Goal: Task Accomplishment & Management: Use online tool/utility

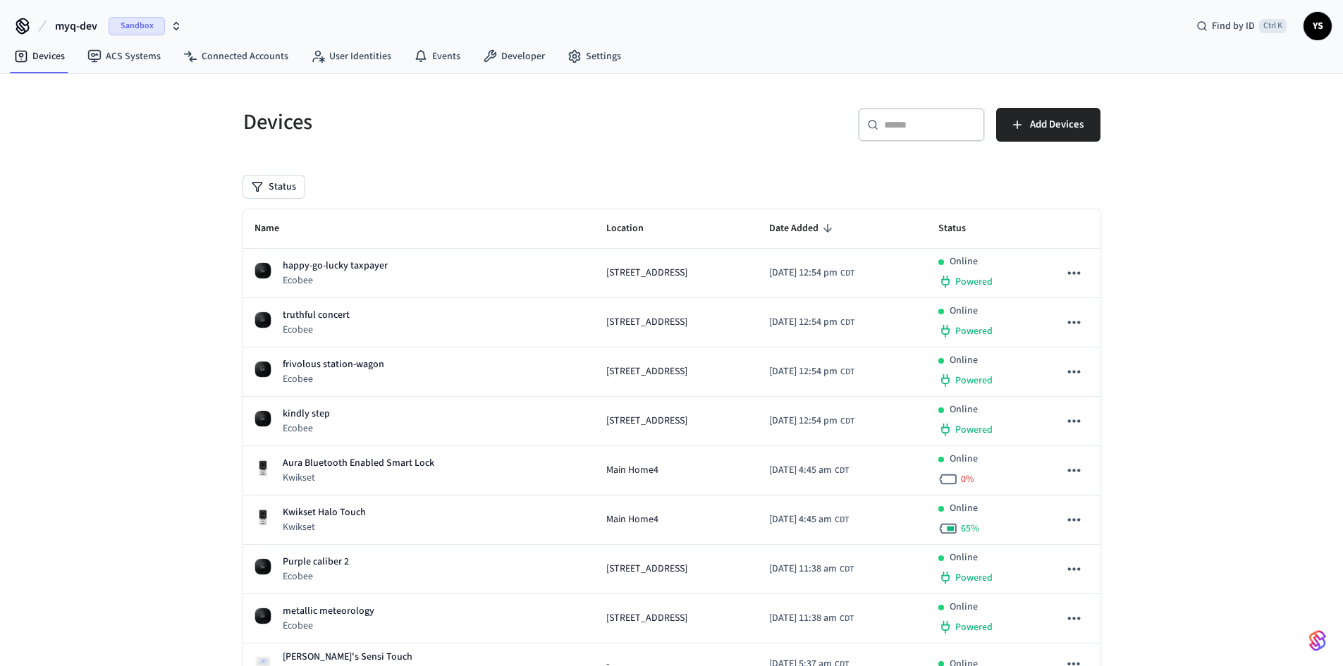
click at [513, 139] on div "Devices" at bounding box center [444, 122] width 437 height 62
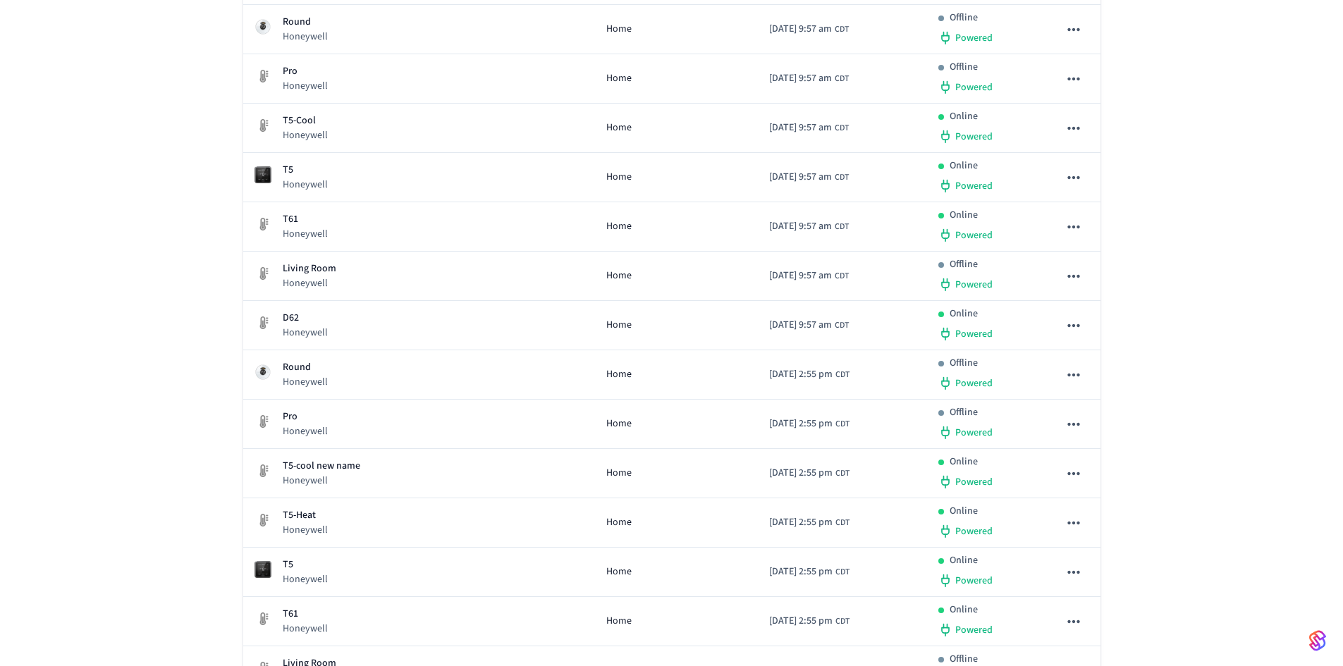
scroll to position [2256, 0]
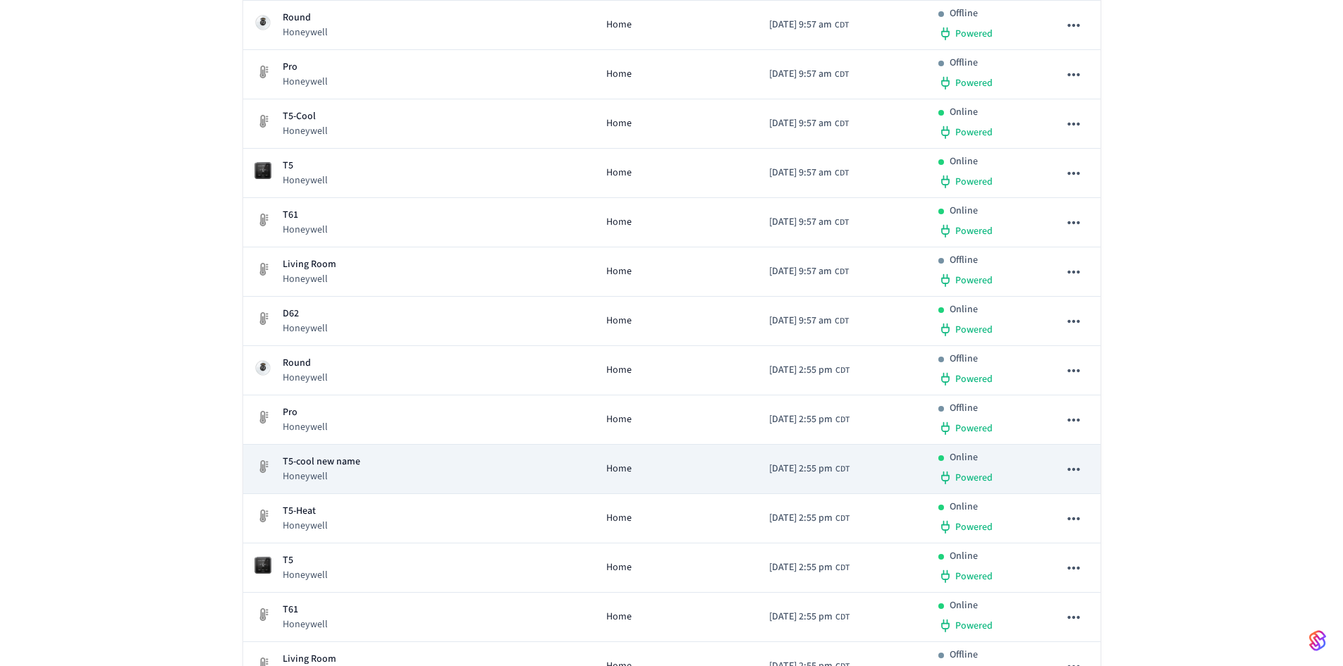
click at [307, 459] on p "T5-cool new name" at bounding box center [322, 462] width 78 height 15
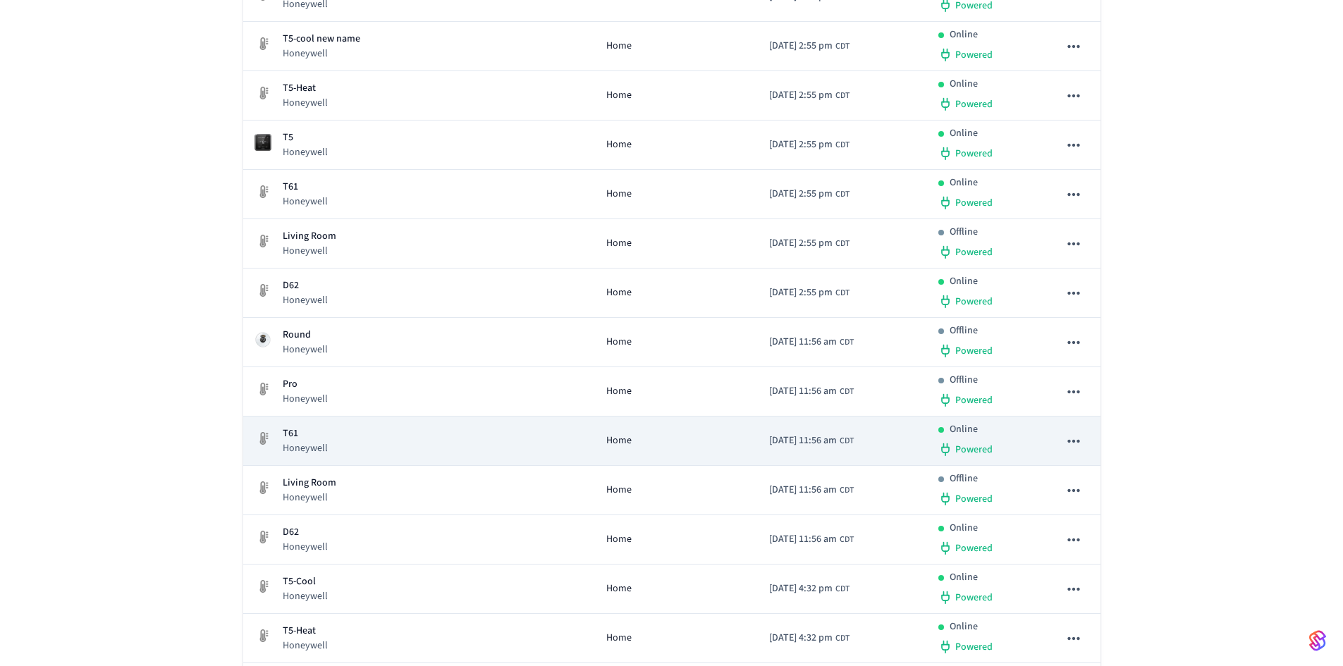
click at [298, 439] on p "T61" at bounding box center [305, 434] width 45 height 15
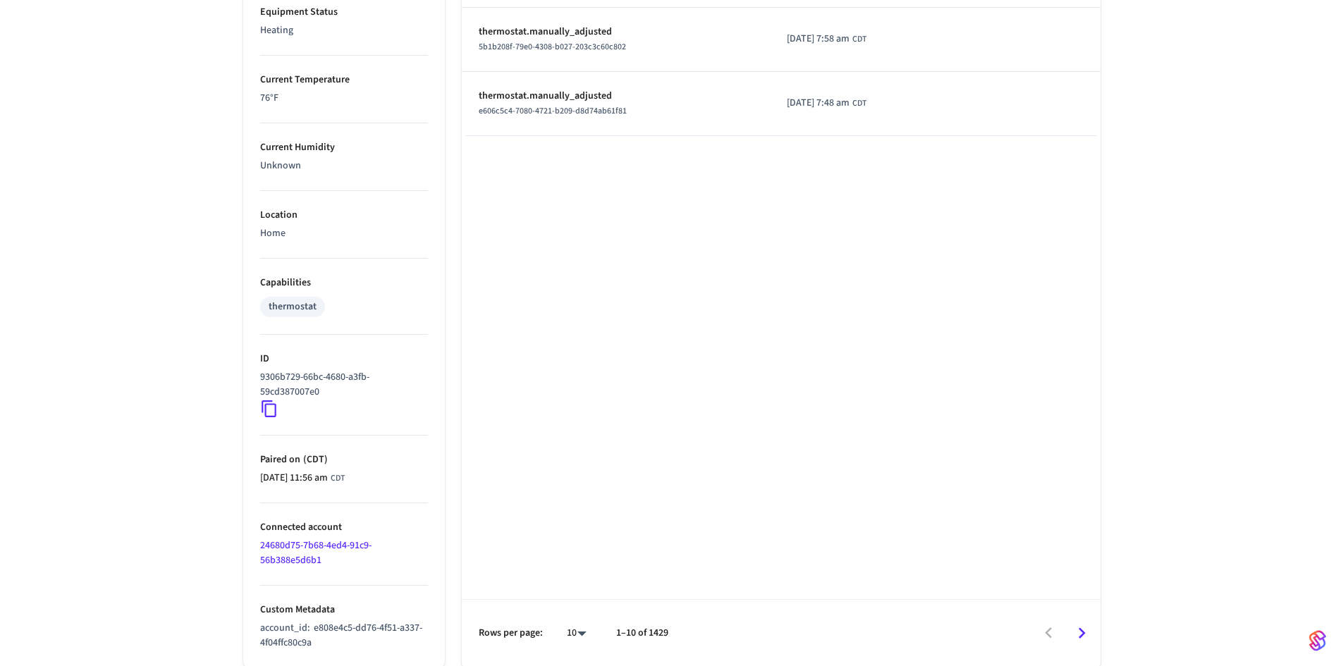
scroll to position [815, 0]
click at [258, 409] on ul "Type Honeywell Units Fahrenheit Status Online Battery Powered Climate Setting 6…" at bounding box center [344, 41] width 202 height 1249
click at [269, 409] on icon at bounding box center [269, 407] width 18 height 18
drag, startPoint x: 359, startPoint y: 554, endPoint x: 251, endPoint y: 549, distance: 108.0
click at [251, 549] on ul "Type Honeywell Units Fahrenheit Status Online Battery Powered Climate Setting 6…" at bounding box center [344, 41] width 202 height 1249
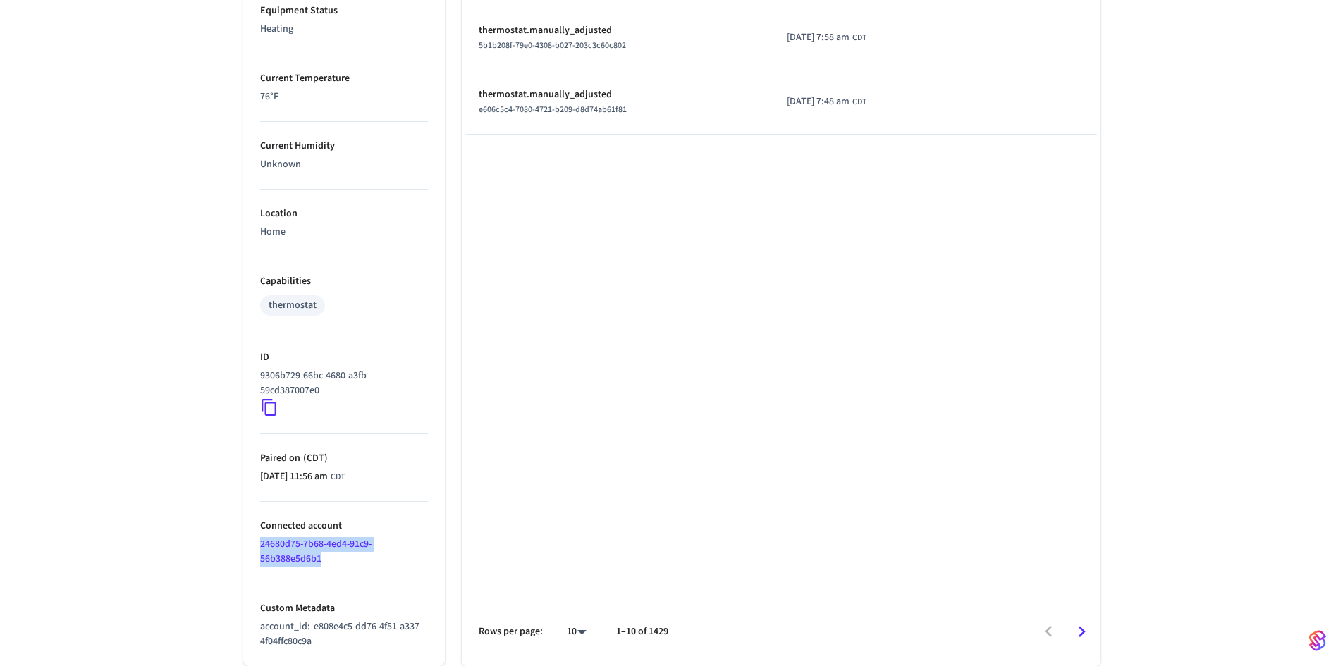
copy link "24680d75-7b68-4ed4-91c9-56b388e5d6b1"
